Goal: Task Accomplishment & Management: Manage account settings

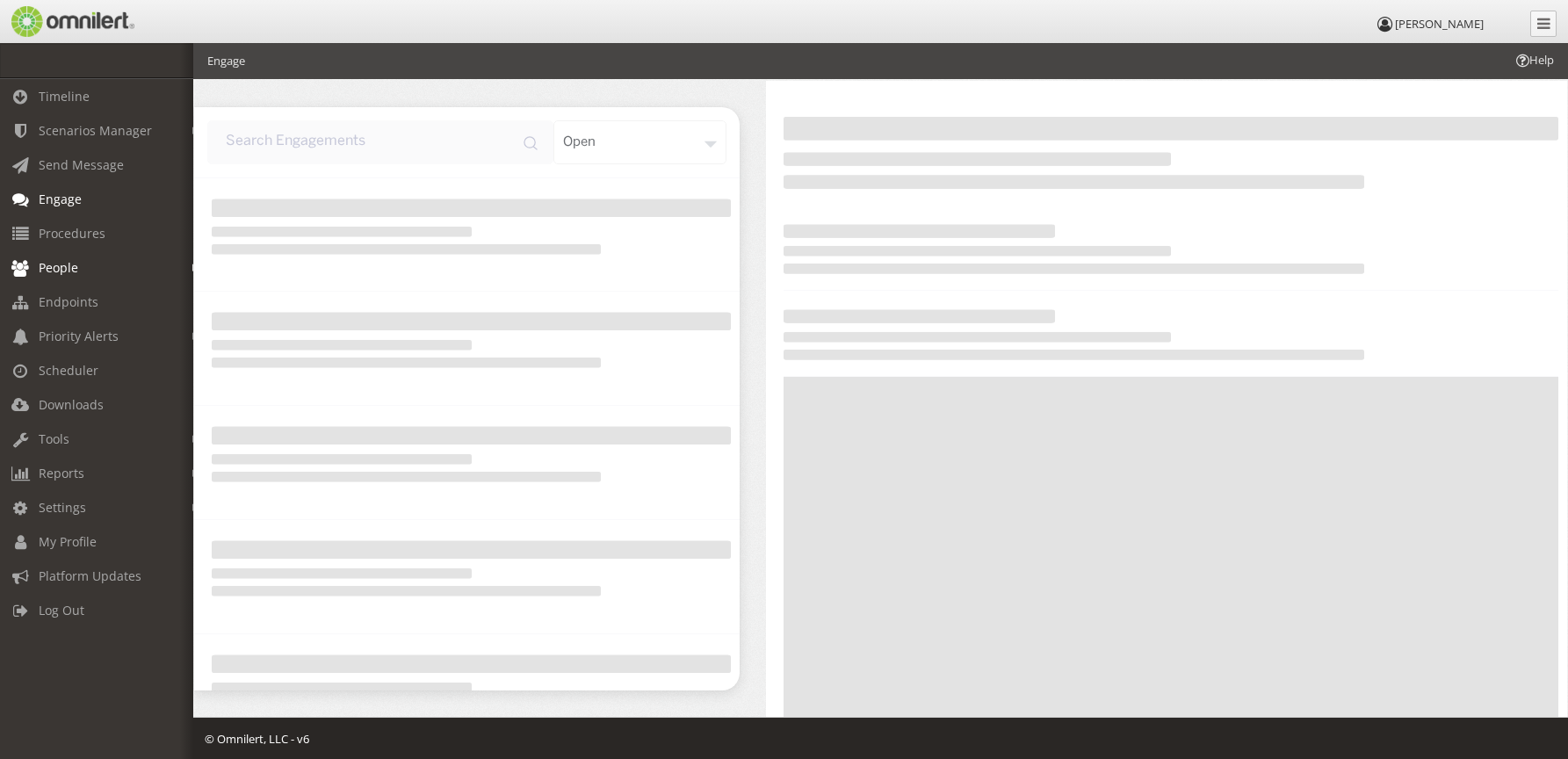
click at [42, 263] on span "People" at bounding box center [58, 267] width 39 height 16
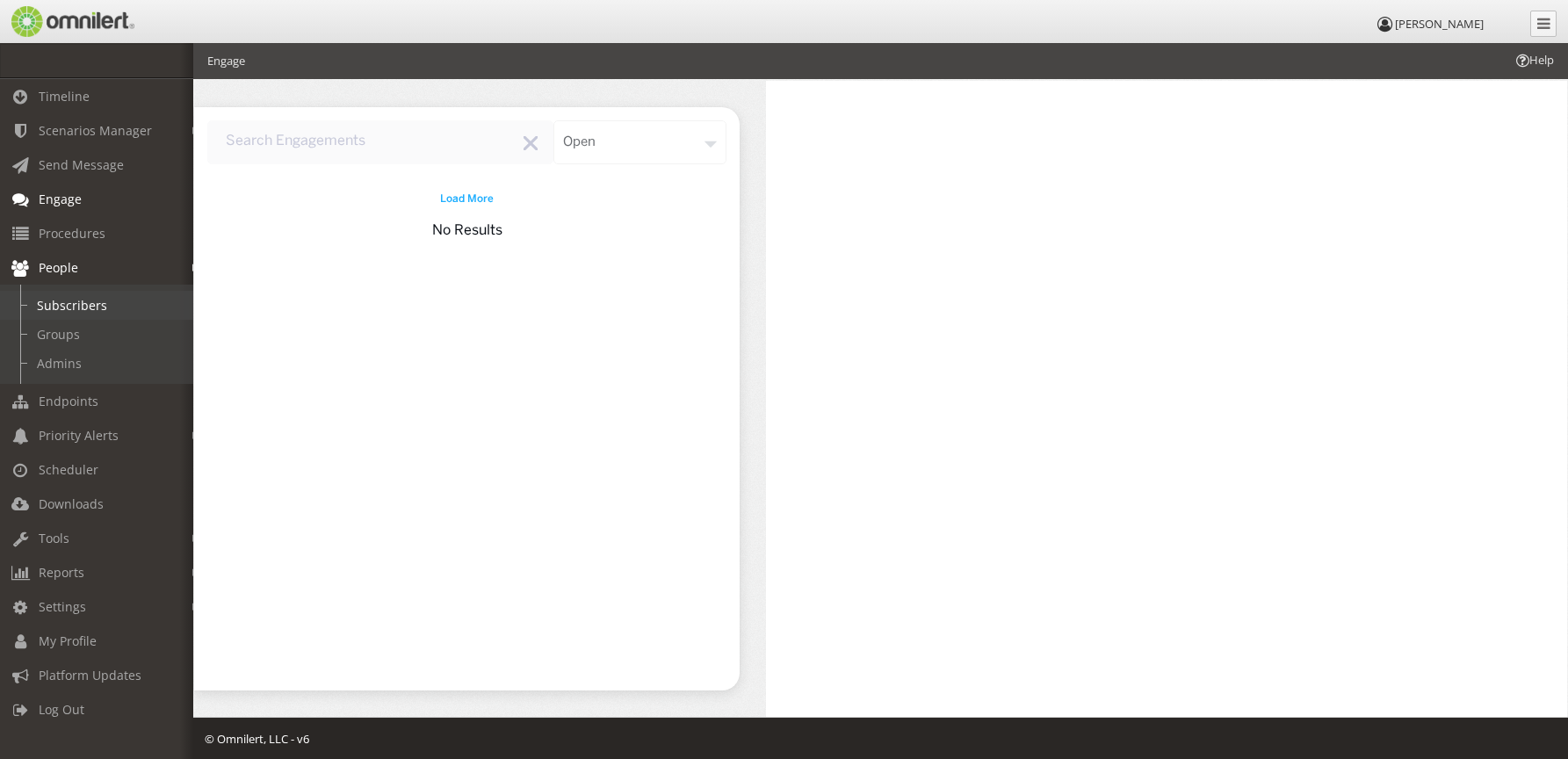
click at [52, 300] on link "Subscribers" at bounding box center [104, 305] width 209 height 29
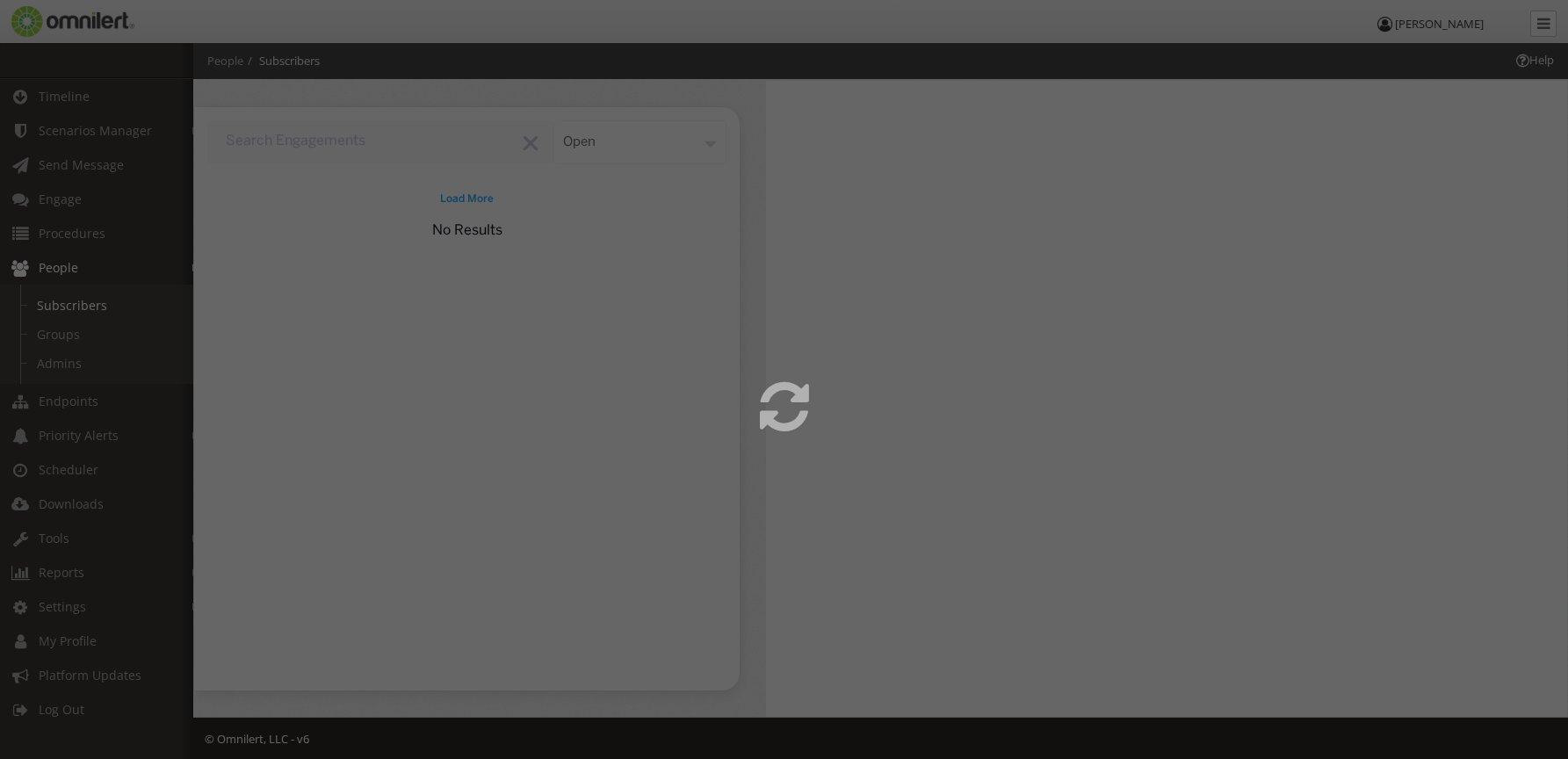
select select
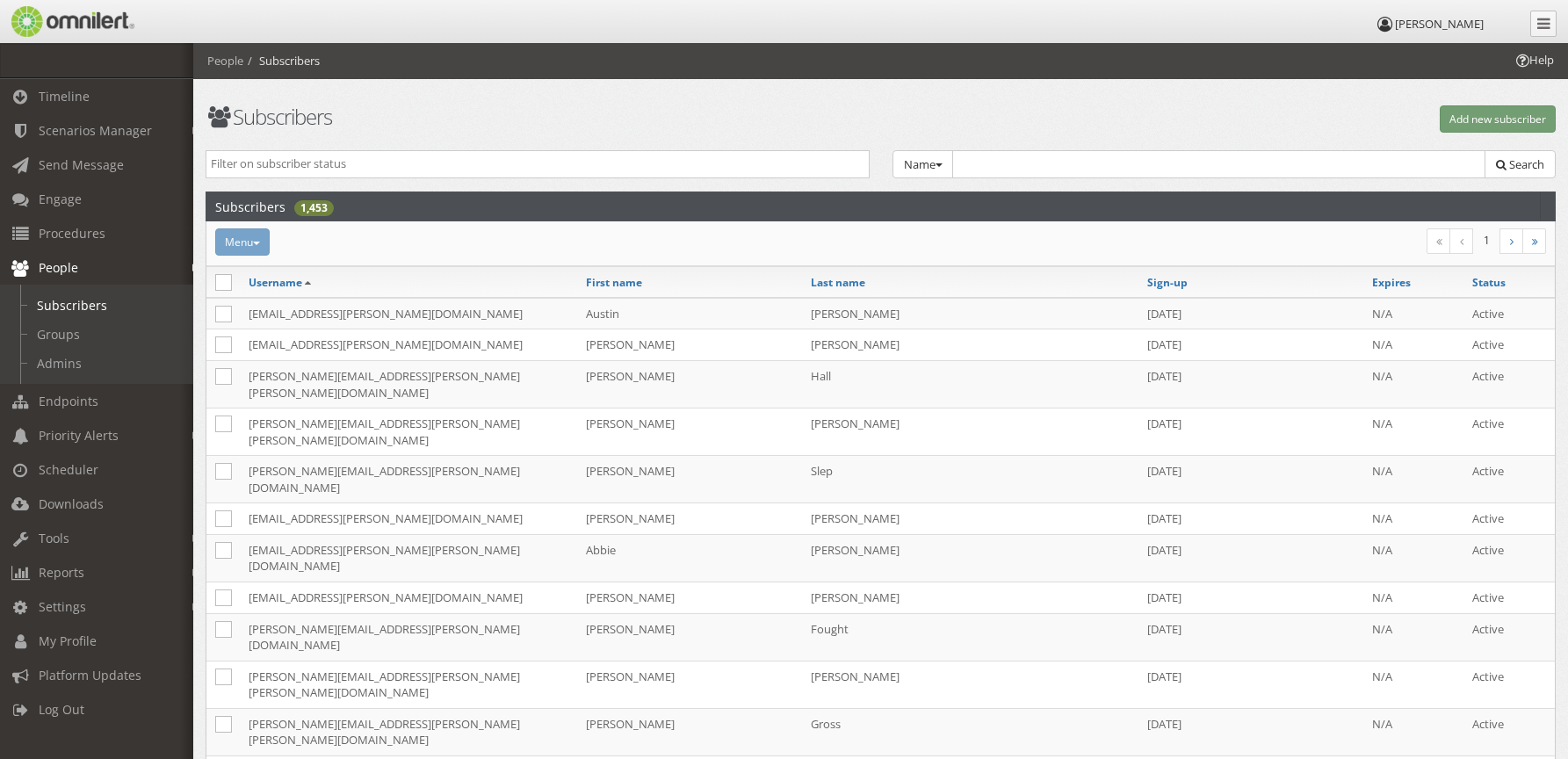
click at [442, 162] on input "search" at bounding box center [538, 164] width 654 height 16
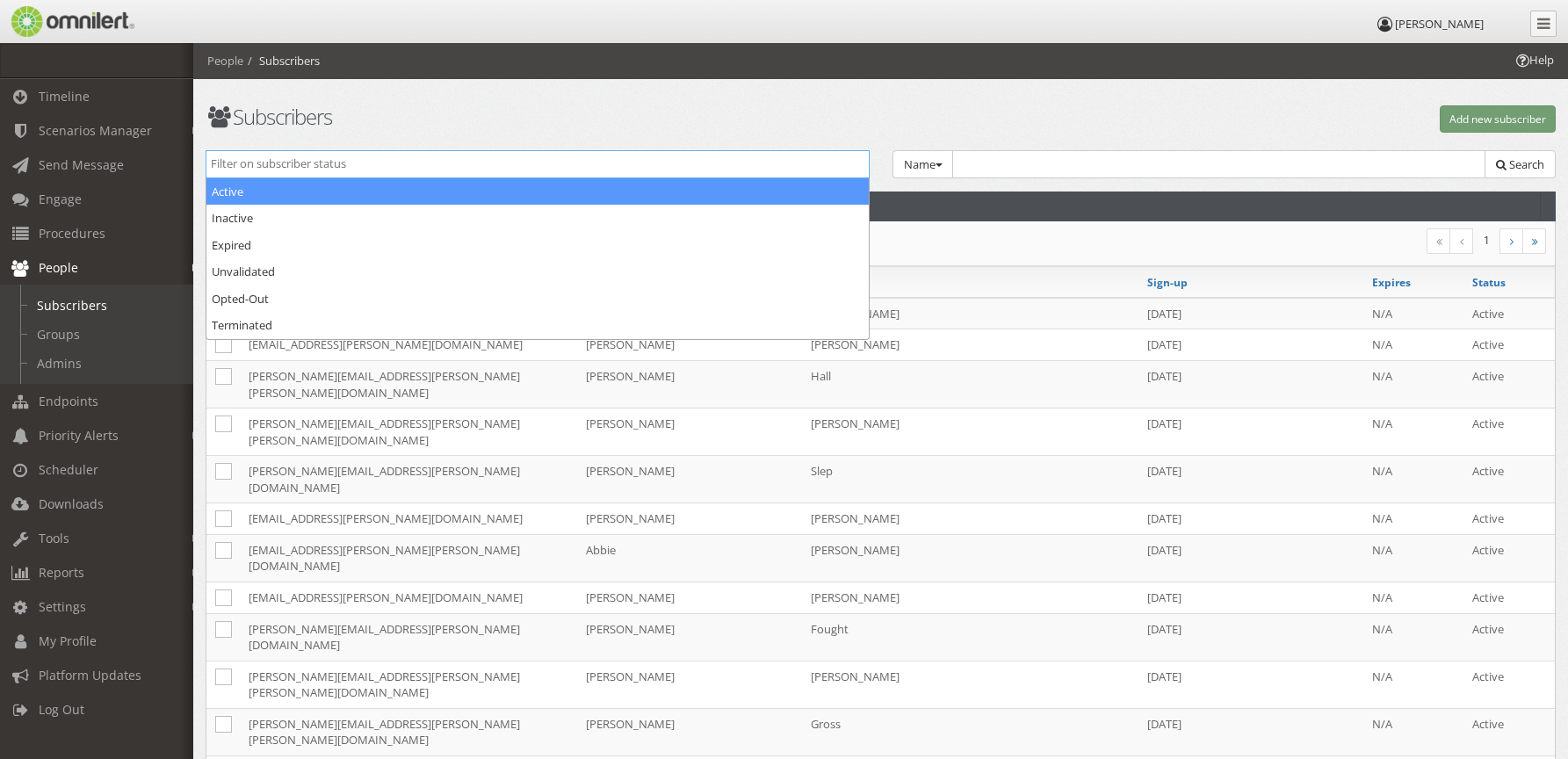
click at [445, 162] on input "search" at bounding box center [538, 164] width 654 height 16
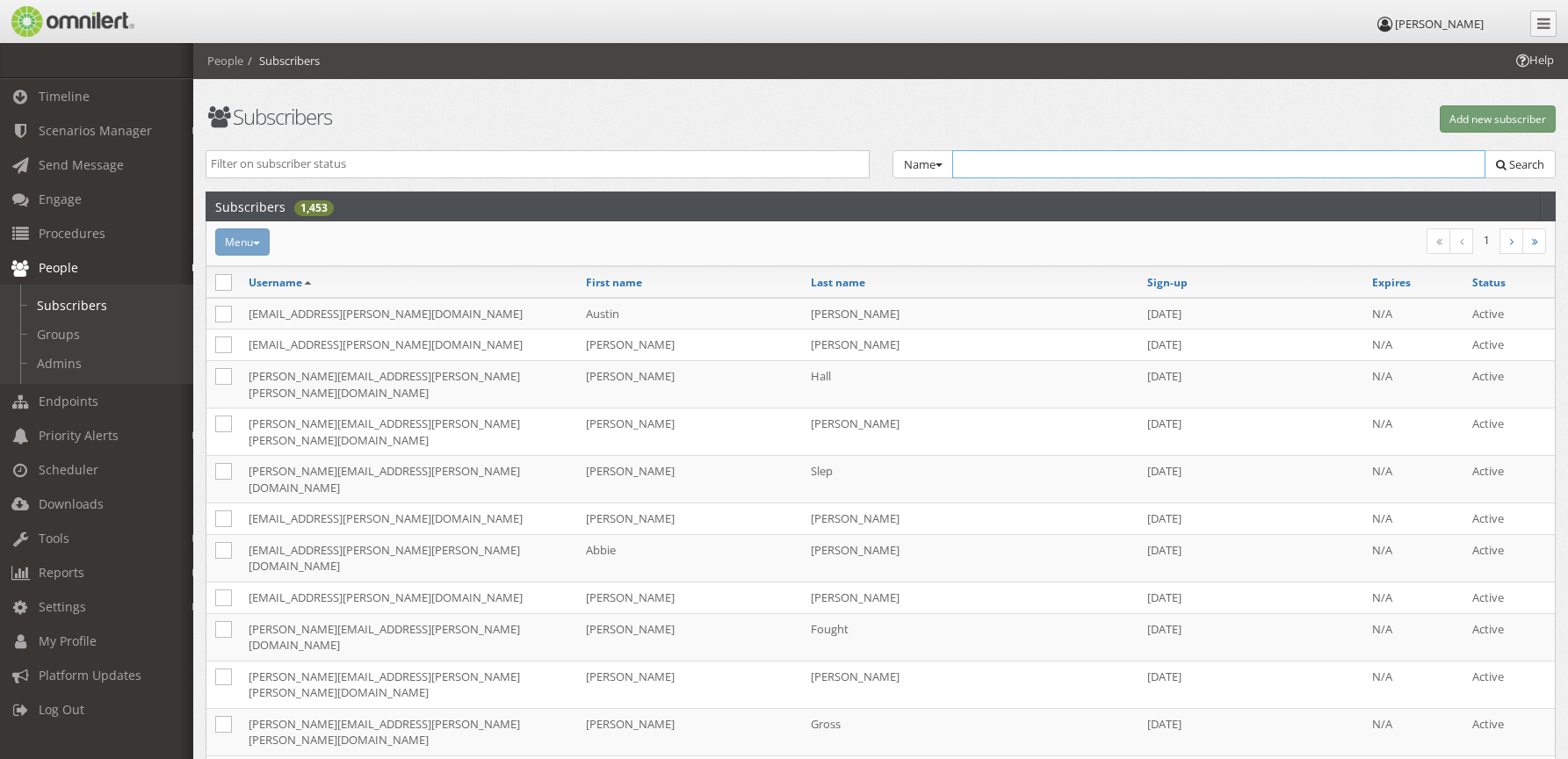
click at [1034, 155] on input "text" at bounding box center [1219, 164] width 534 height 28
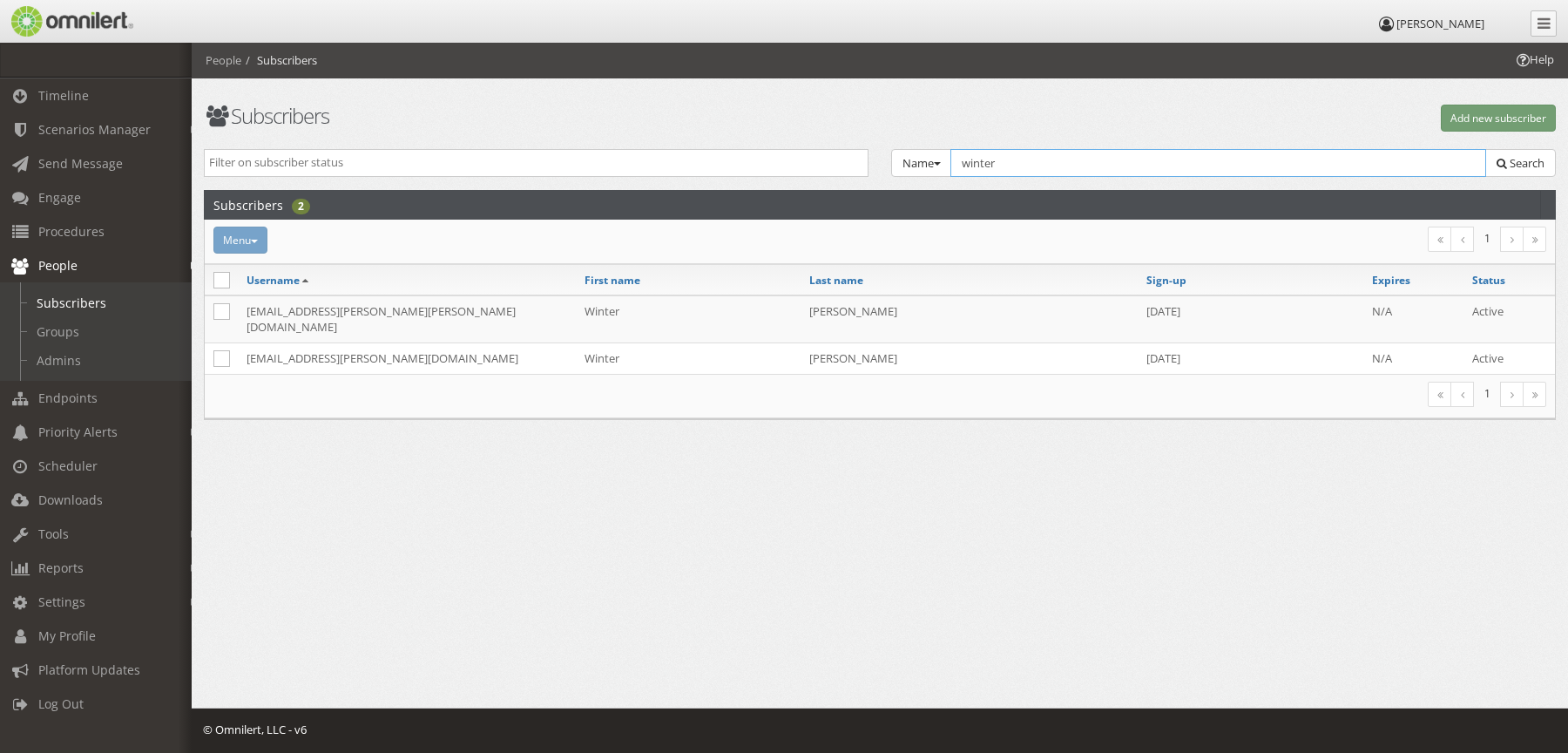
type input "winter"
click at [53, 92] on span "Timeline" at bounding box center [63, 95] width 51 height 16
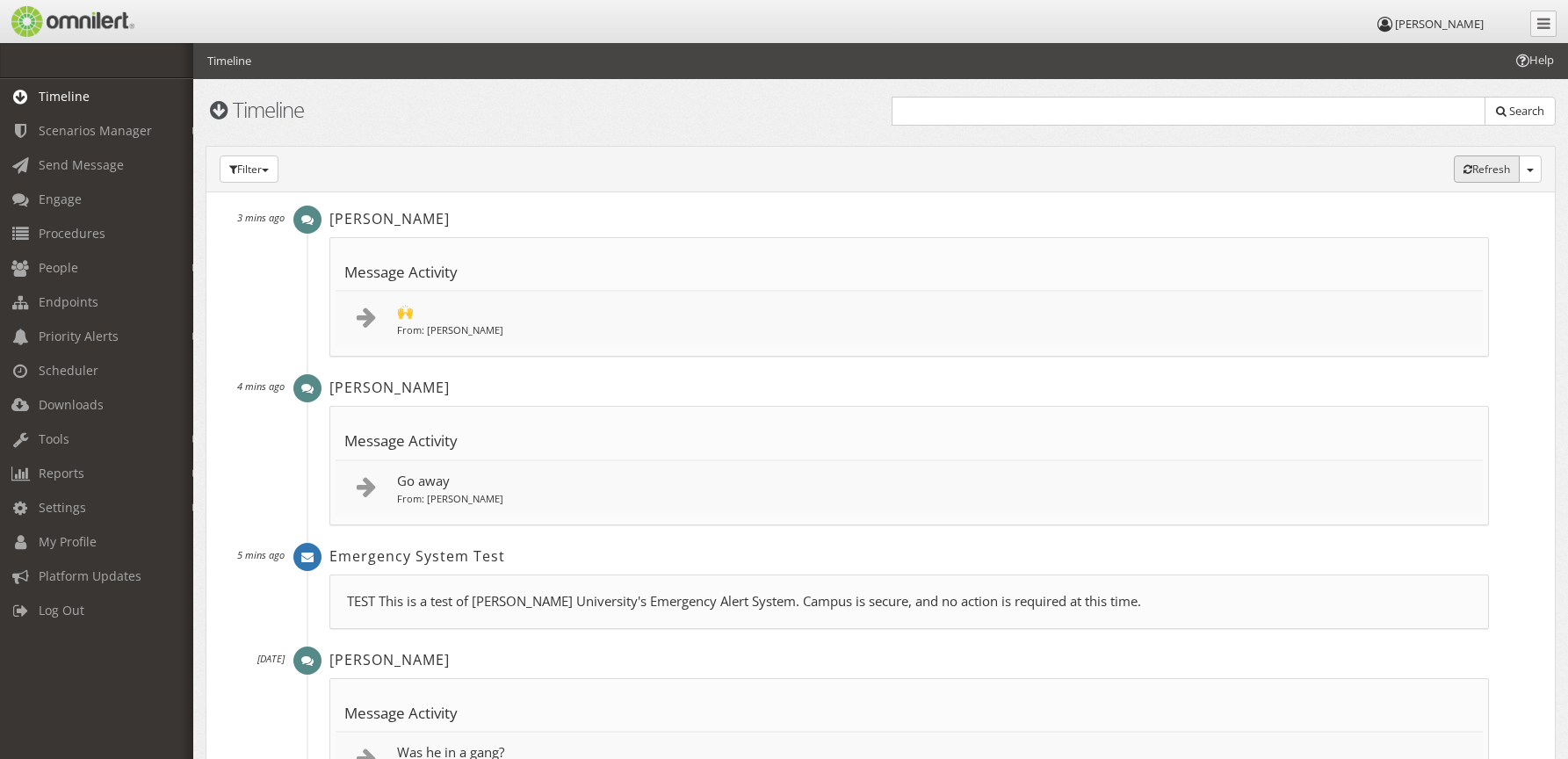
click at [1497, 166] on button "Refresh (auto)" at bounding box center [1487, 169] width 66 height 27
click at [1488, 172] on button "Refresh (auto)" at bounding box center [1487, 169] width 66 height 27
